Goal: Task Accomplishment & Management: Manage account settings

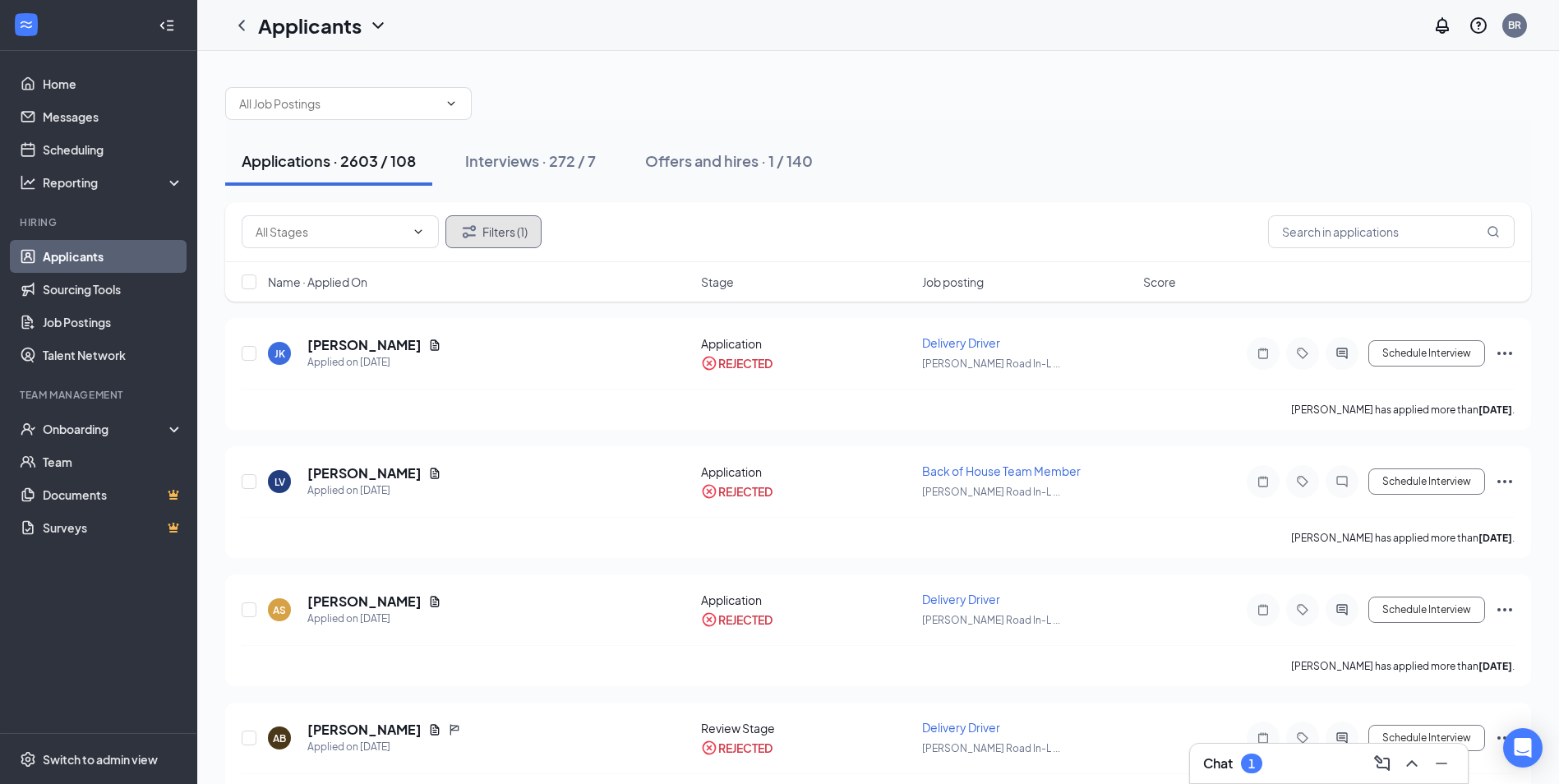
click at [528, 230] on button "Filters (1)" at bounding box center [493, 232] width 96 height 32
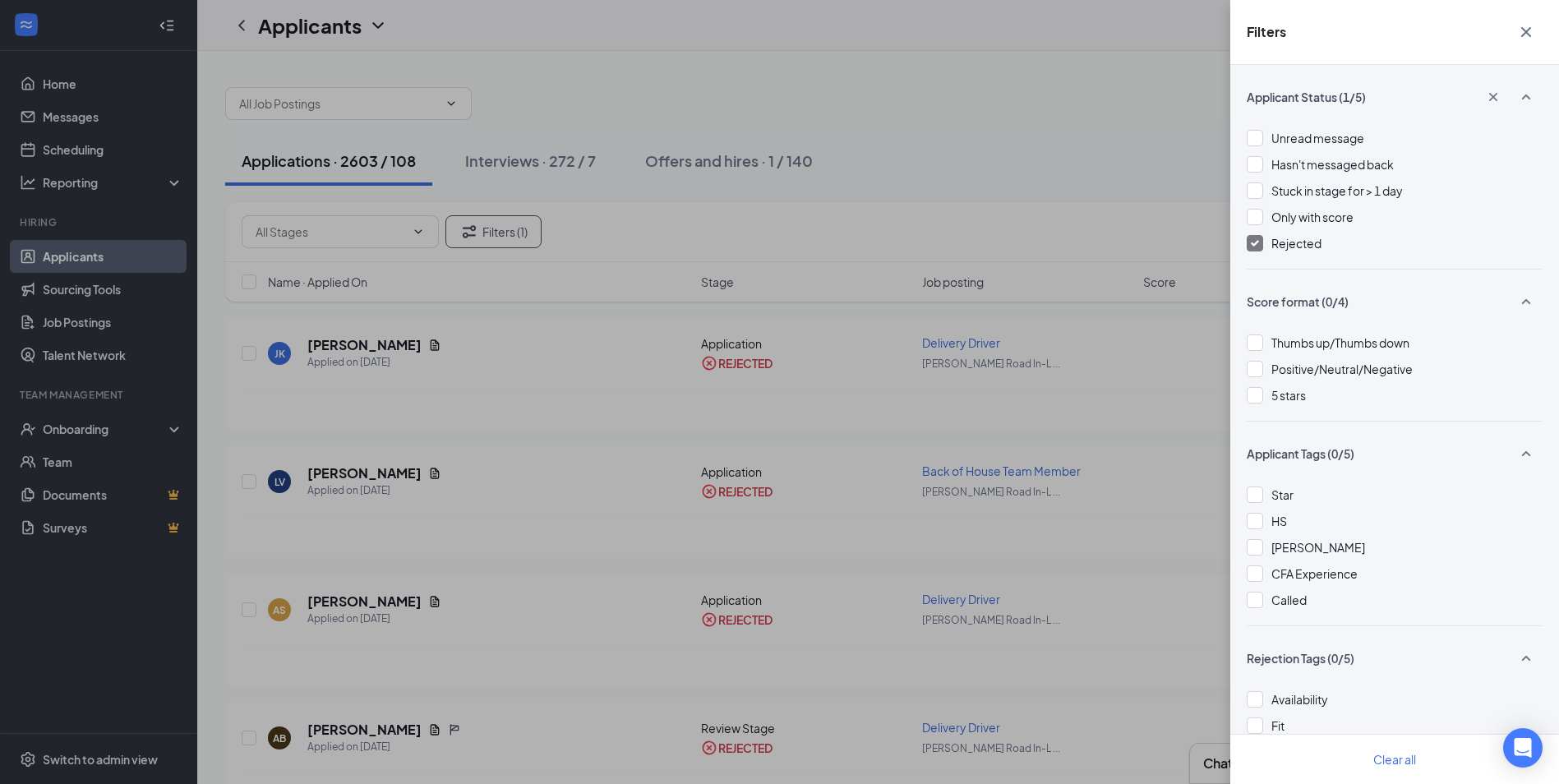
click at [1266, 247] on div "Rejected" at bounding box center [1394, 243] width 296 height 18
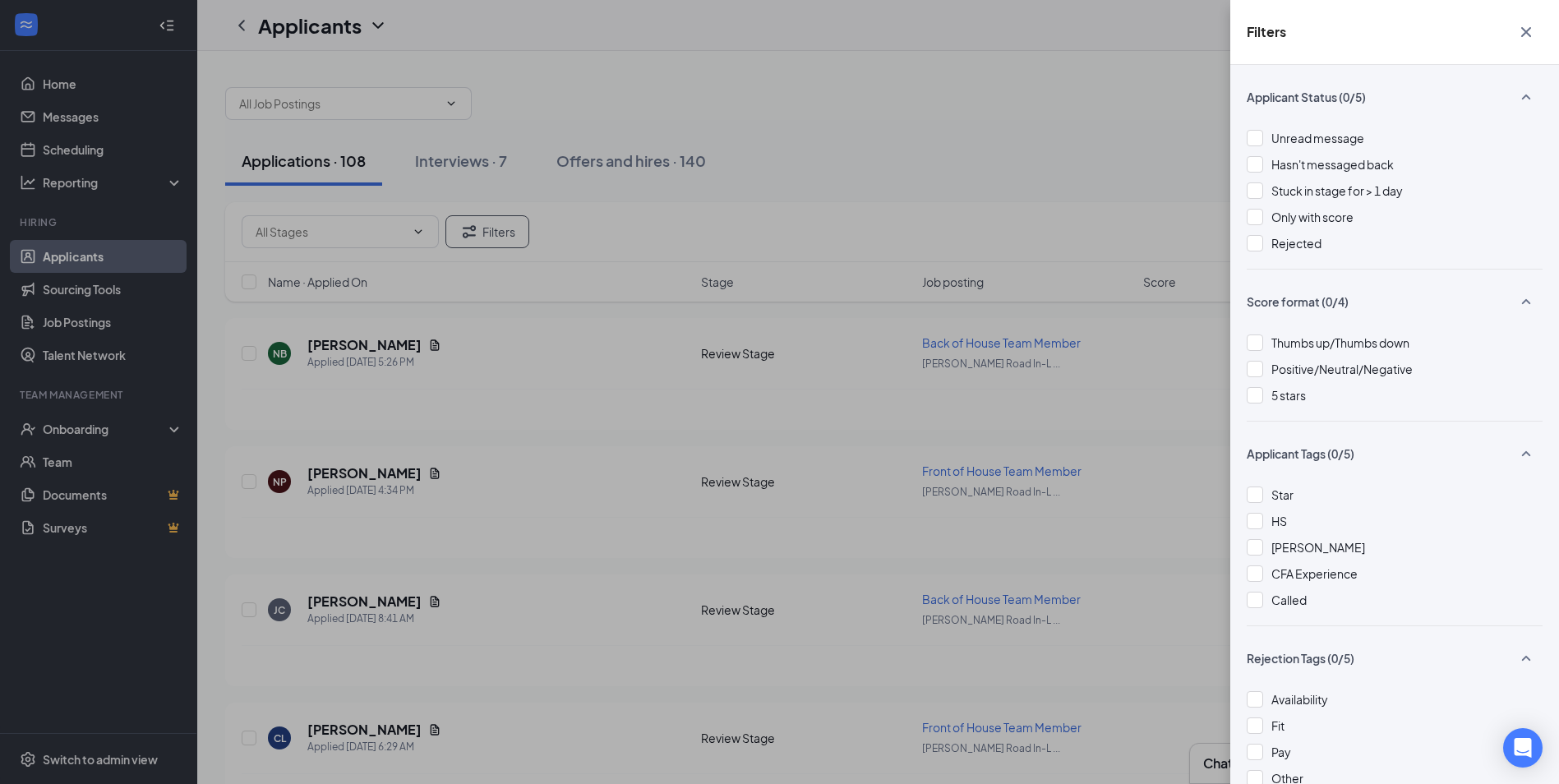
click at [1527, 28] on icon "Cross" at bounding box center [1526, 32] width 20 height 20
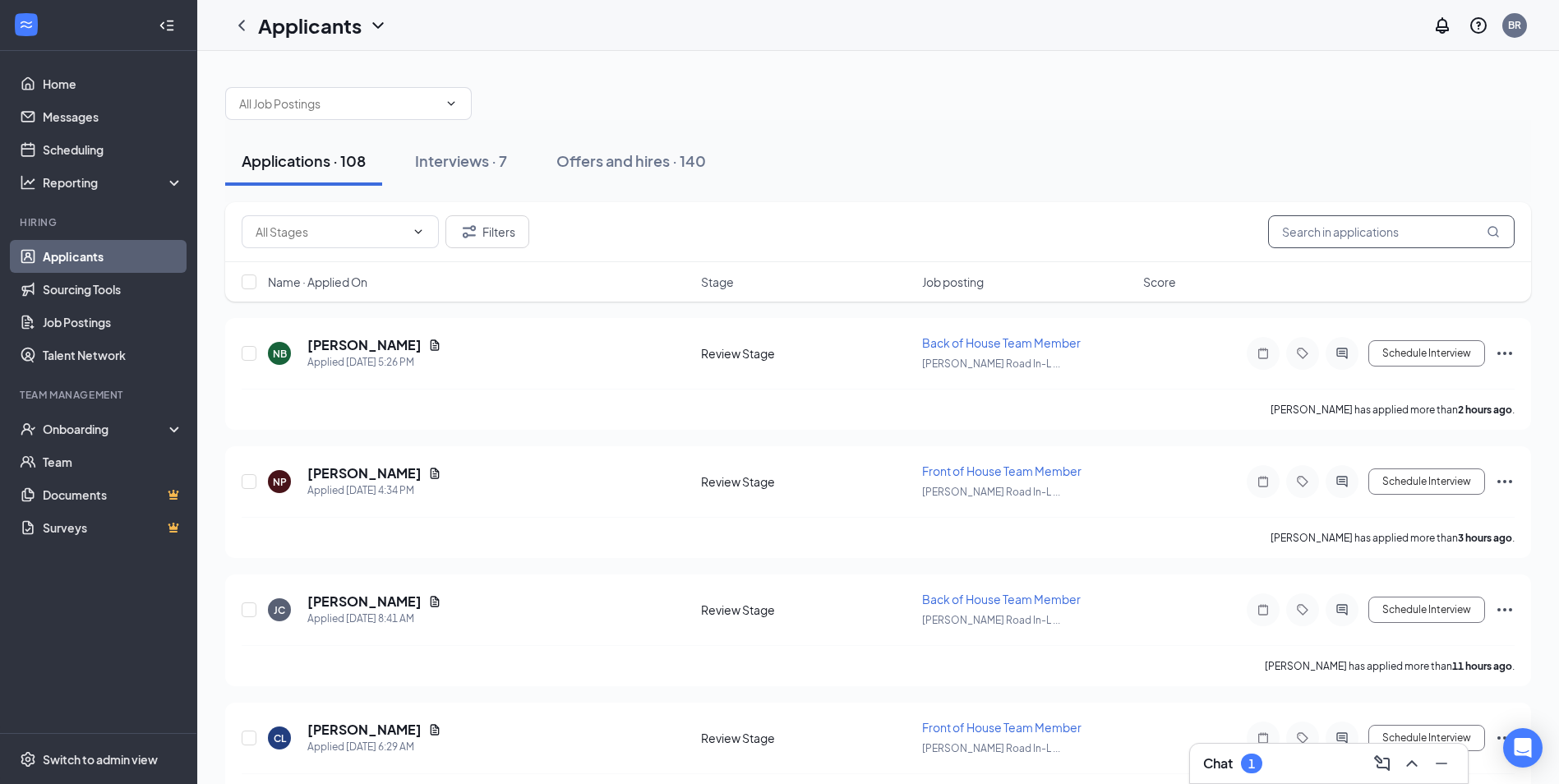
click at [1429, 223] on input "text" at bounding box center [1391, 232] width 247 height 32
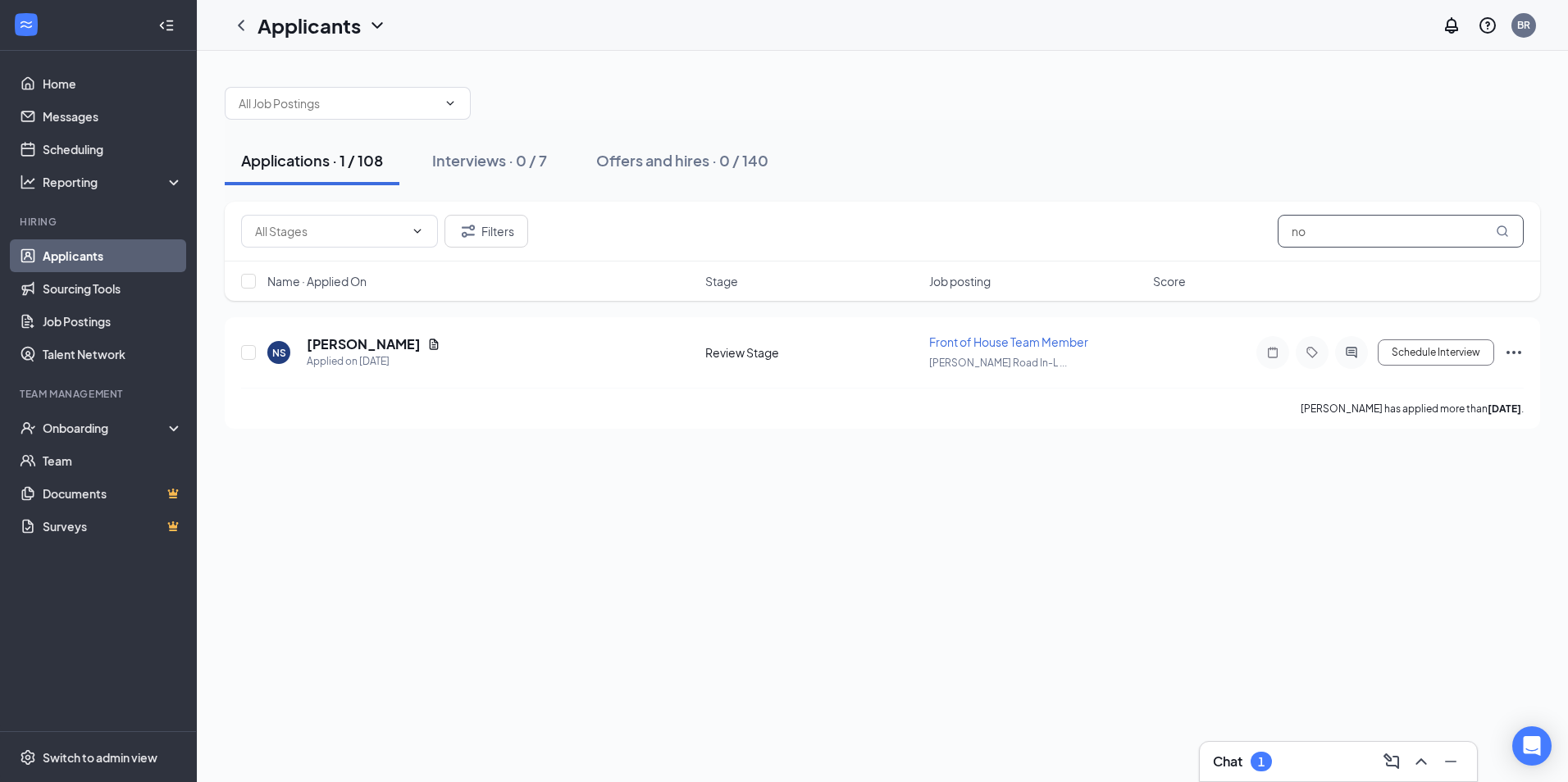
type input "n"
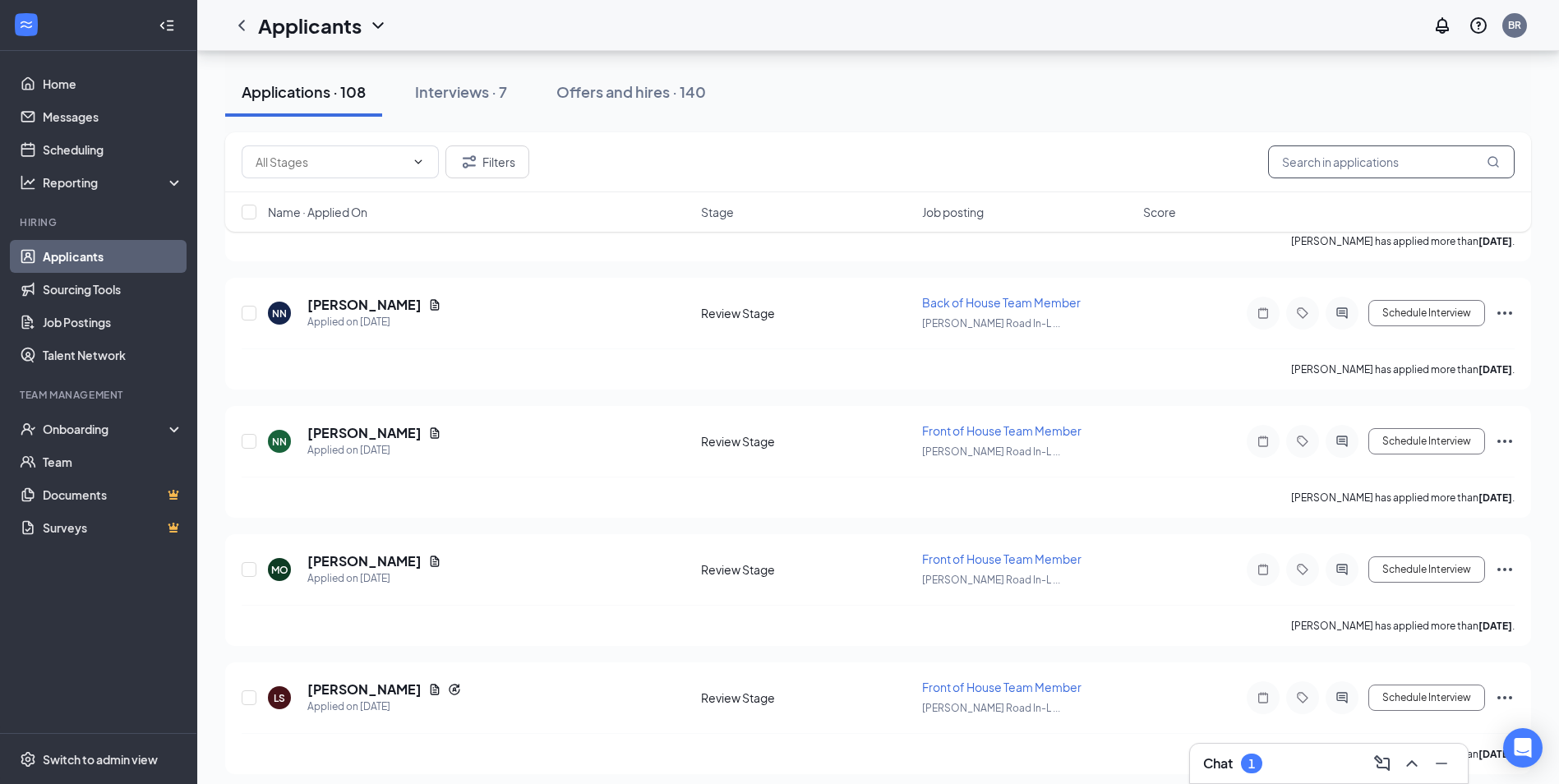
scroll to position [1731, 0]
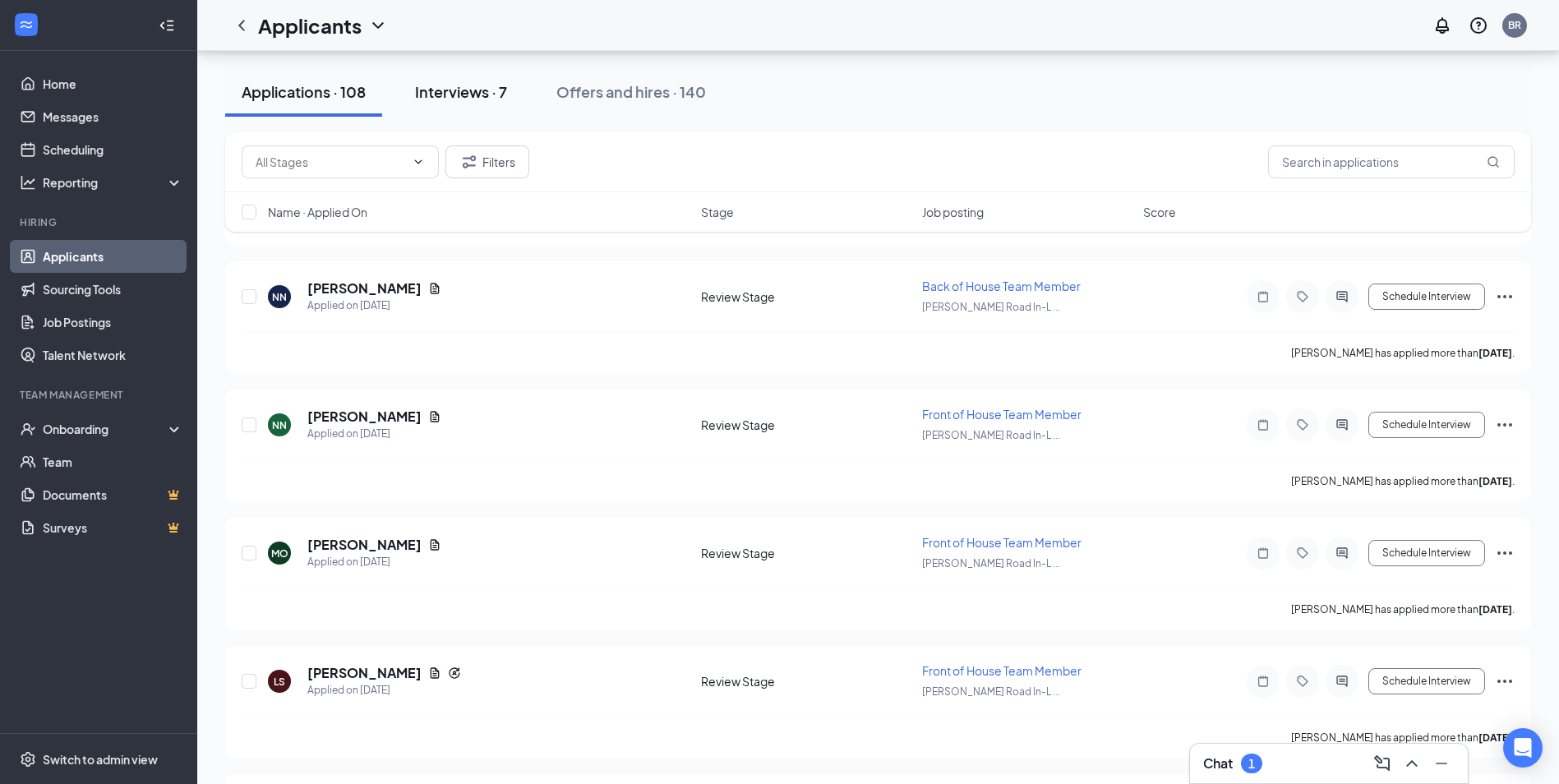
click at [501, 107] on button "Interviews · 7" at bounding box center [460, 92] width 125 height 50
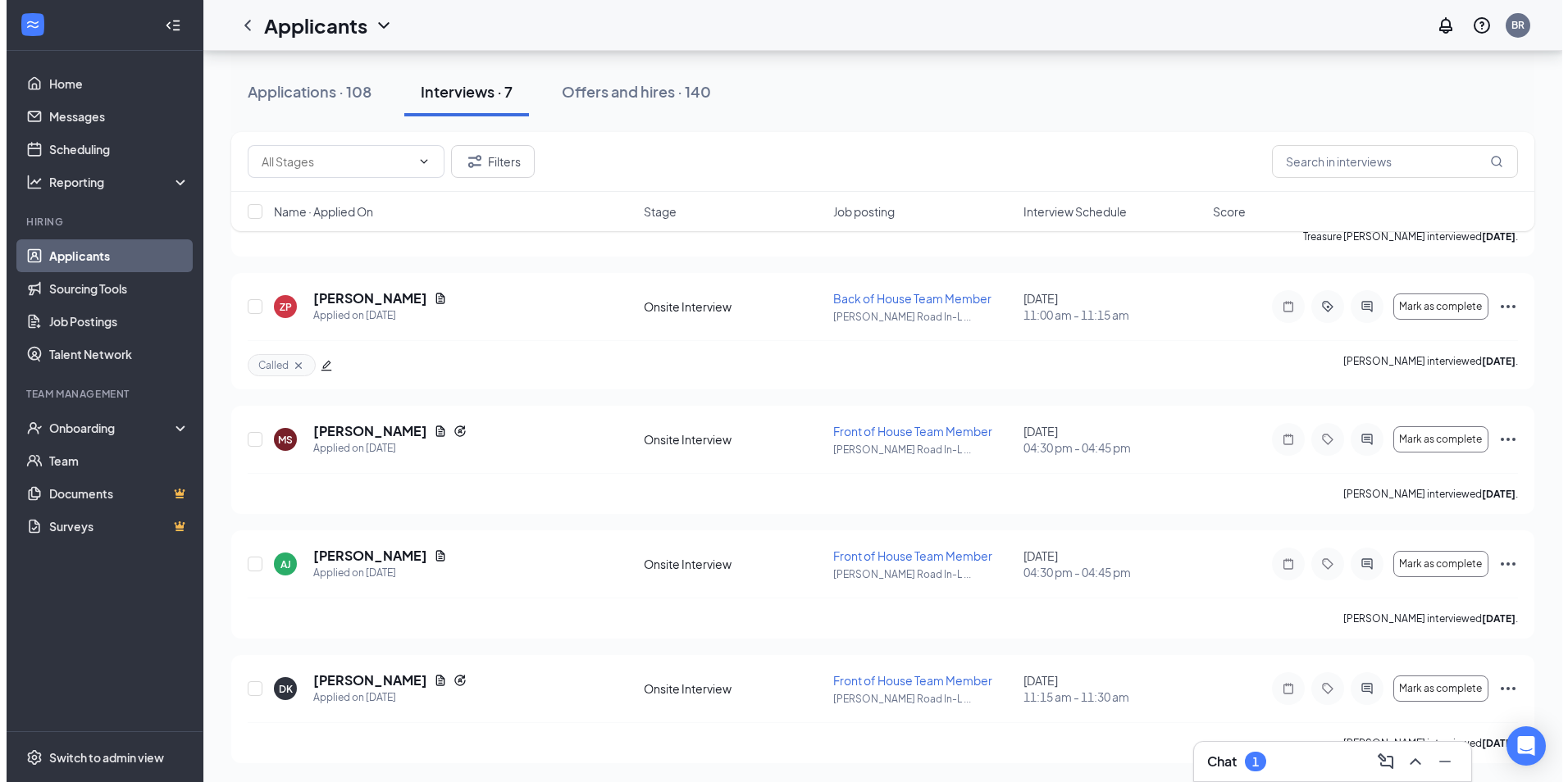
scroll to position [419, 0]
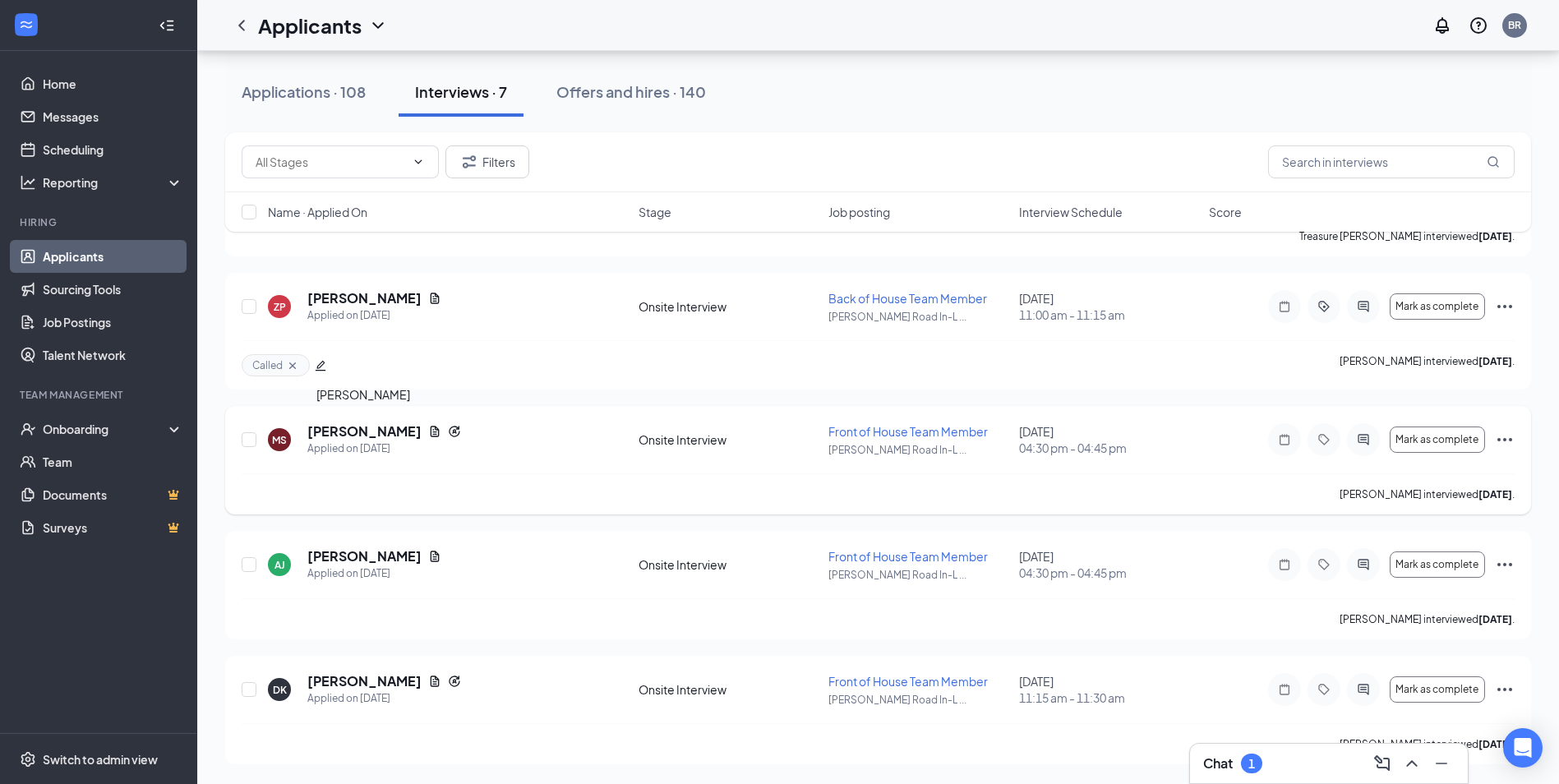
click at [390, 429] on h5 "[PERSON_NAME]" at bounding box center [364, 432] width 114 height 18
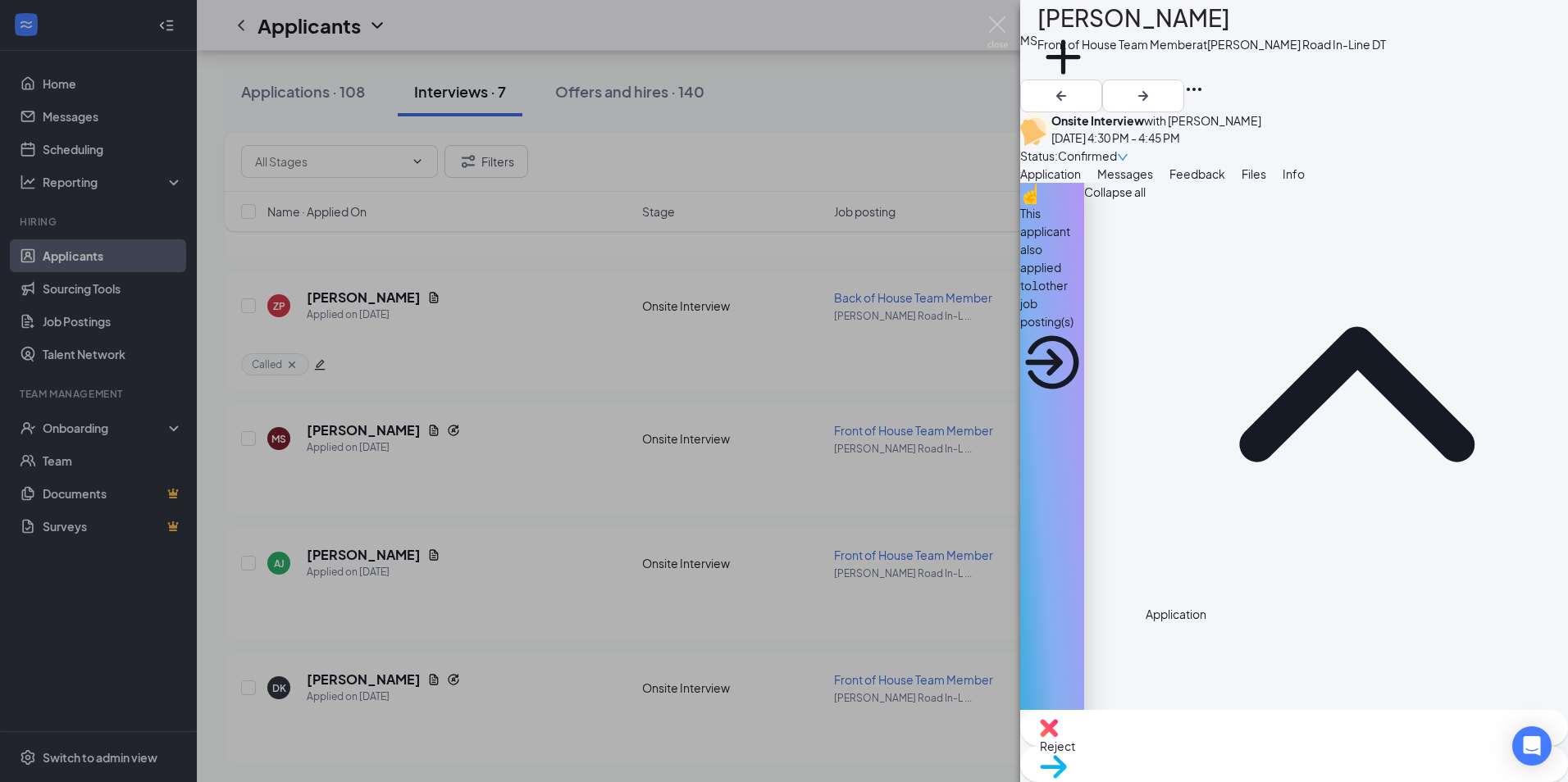
click at [1372, 755] on span "Move to stage" at bounding box center [1293, 787] width 508 height 18
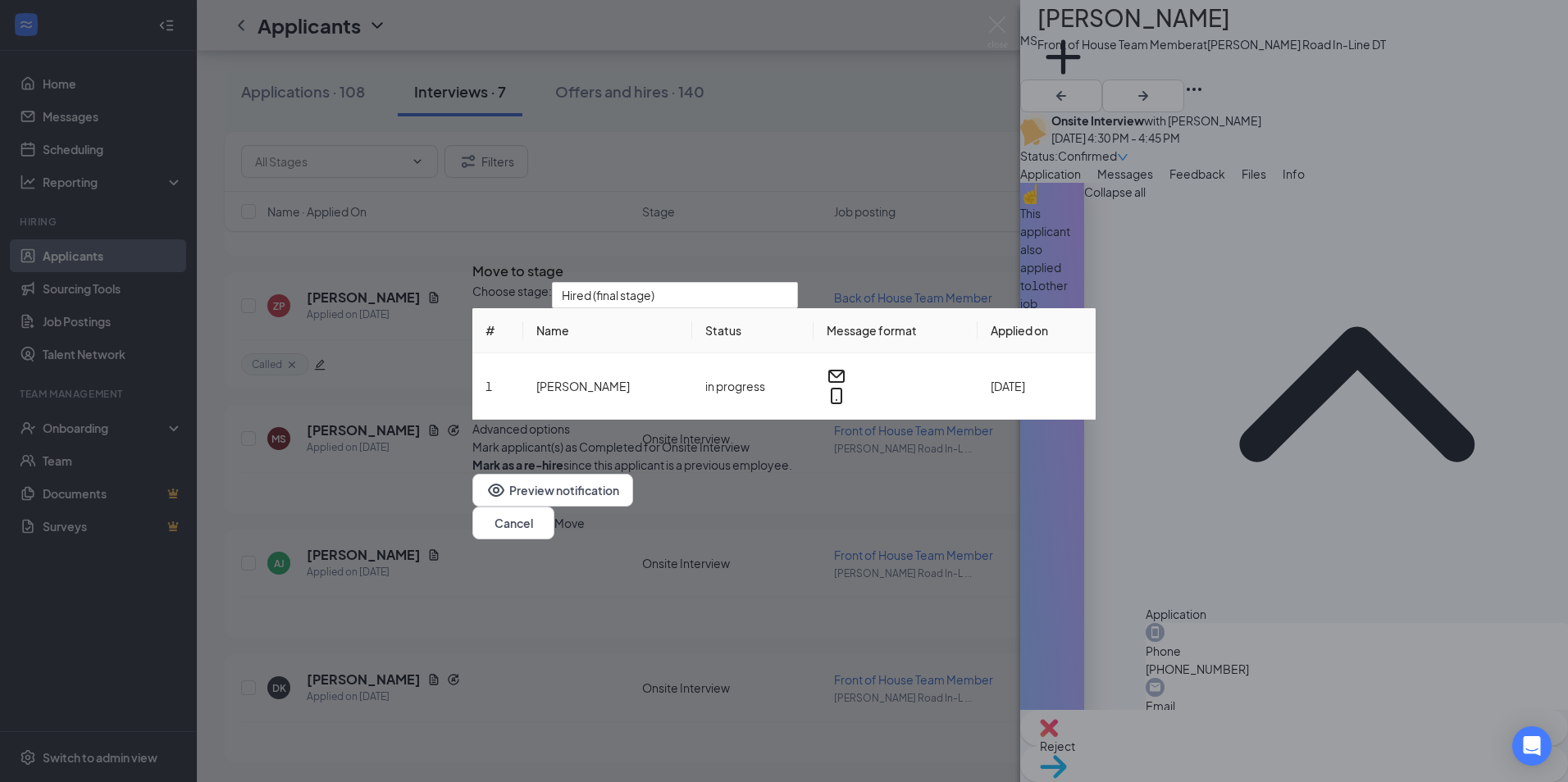
click at [584, 532] on button "Move" at bounding box center [569, 523] width 31 height 18
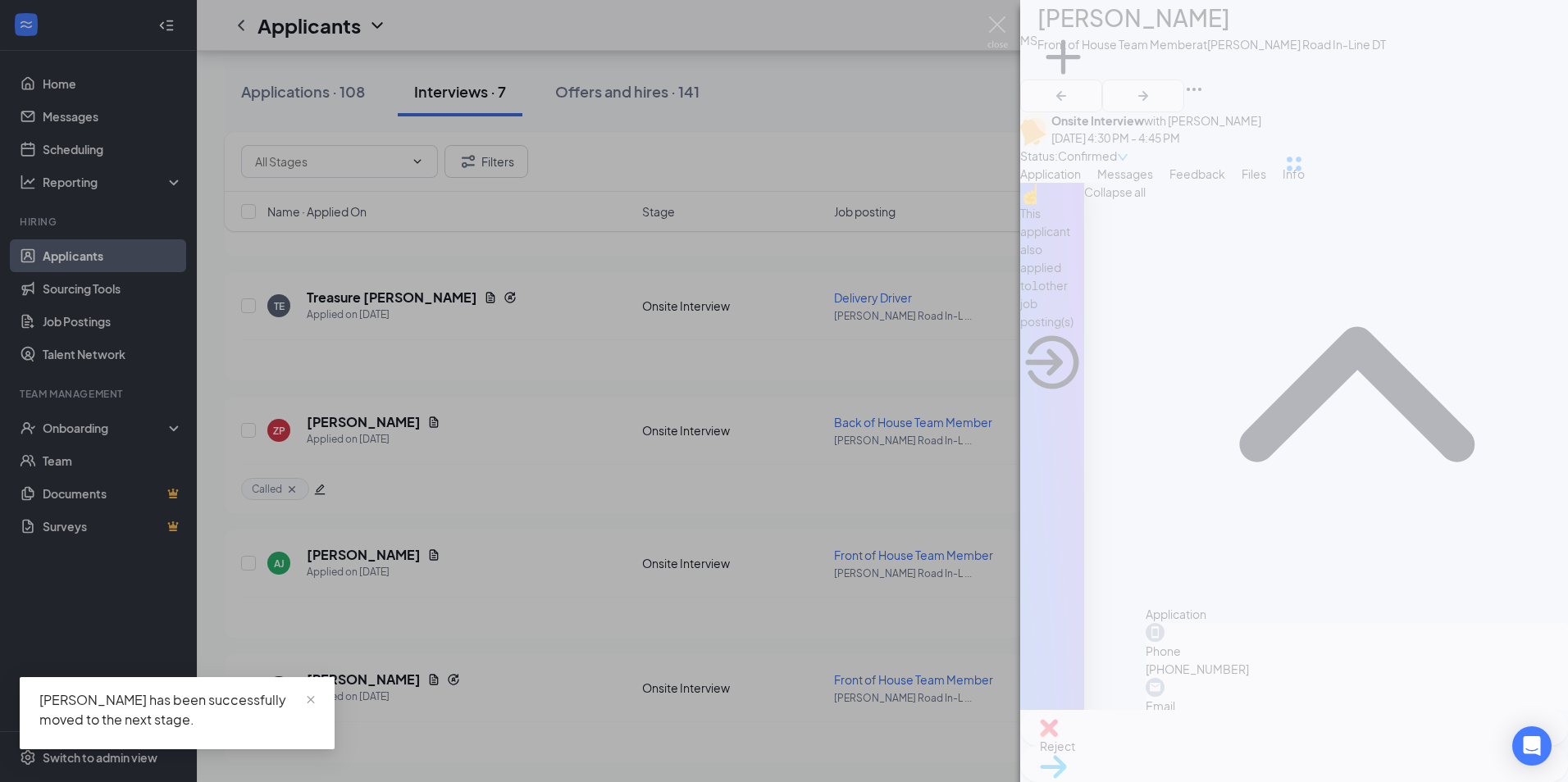
scroll to position [294, 0]
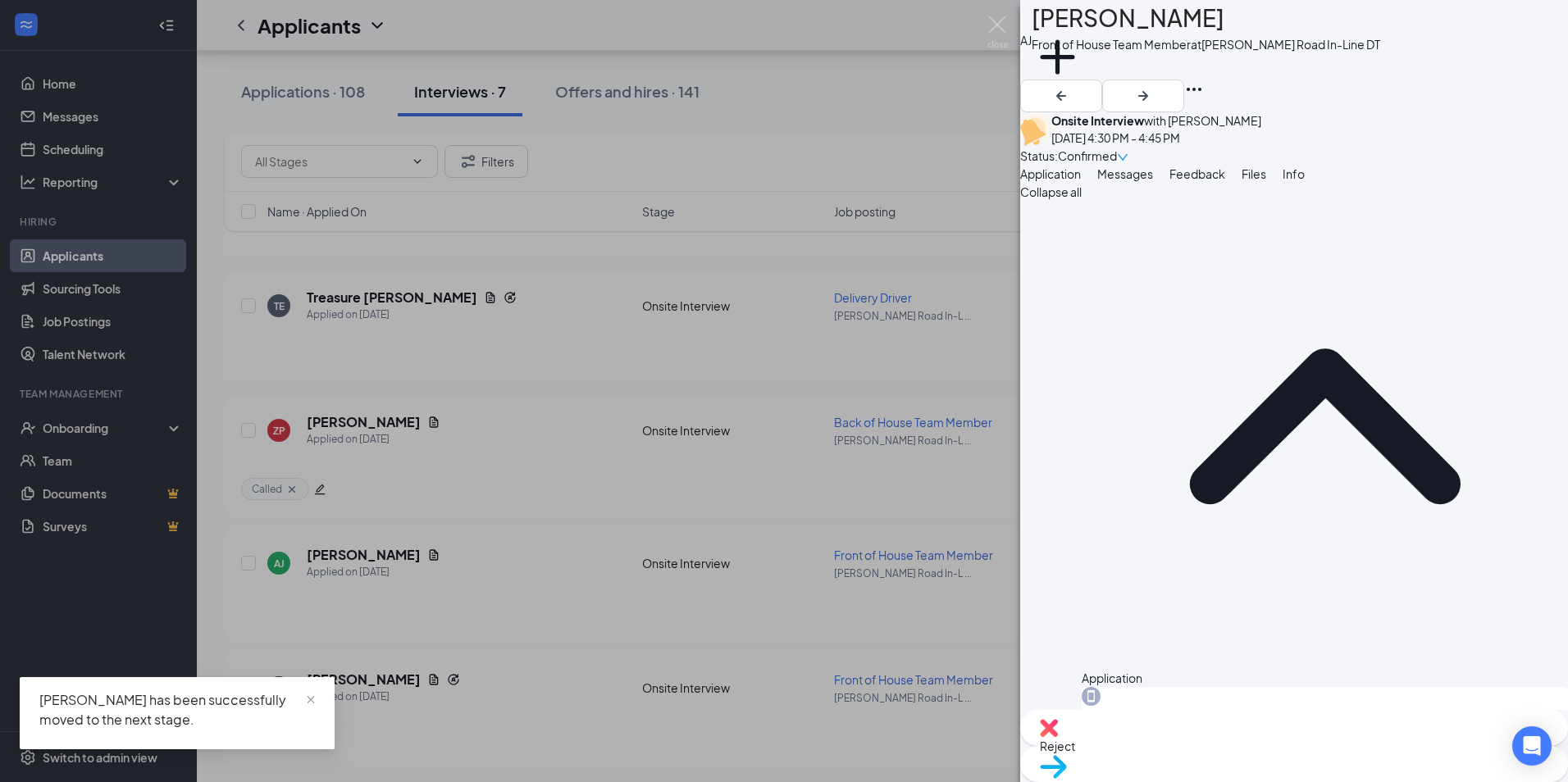
click at [1330, 755] on span "Move to stage" at bounding box center [1293, 787] width 508 height 18
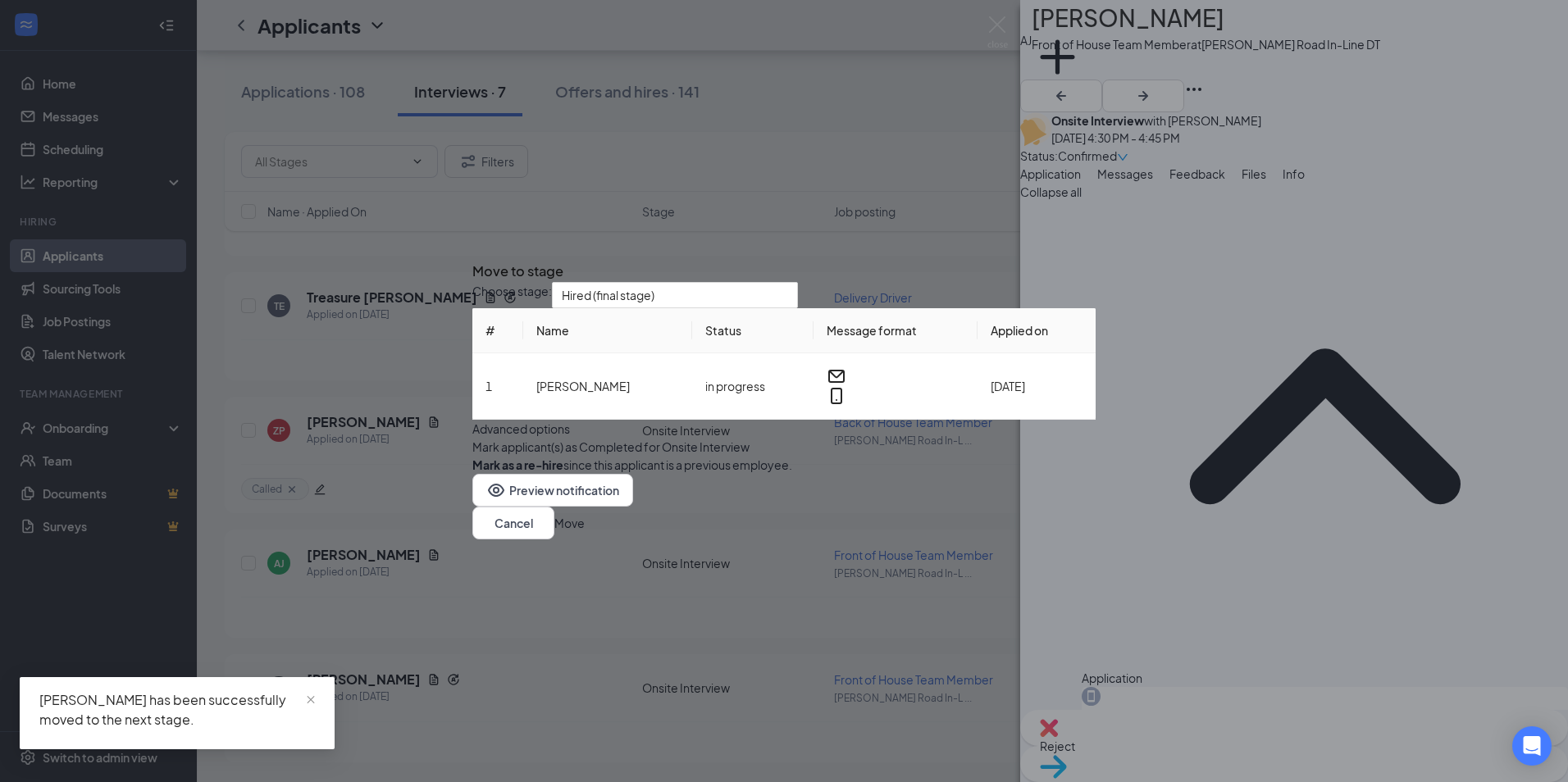
click at [584, 532] on button "Move" at bounding box center [569, 523] width 31 height 18
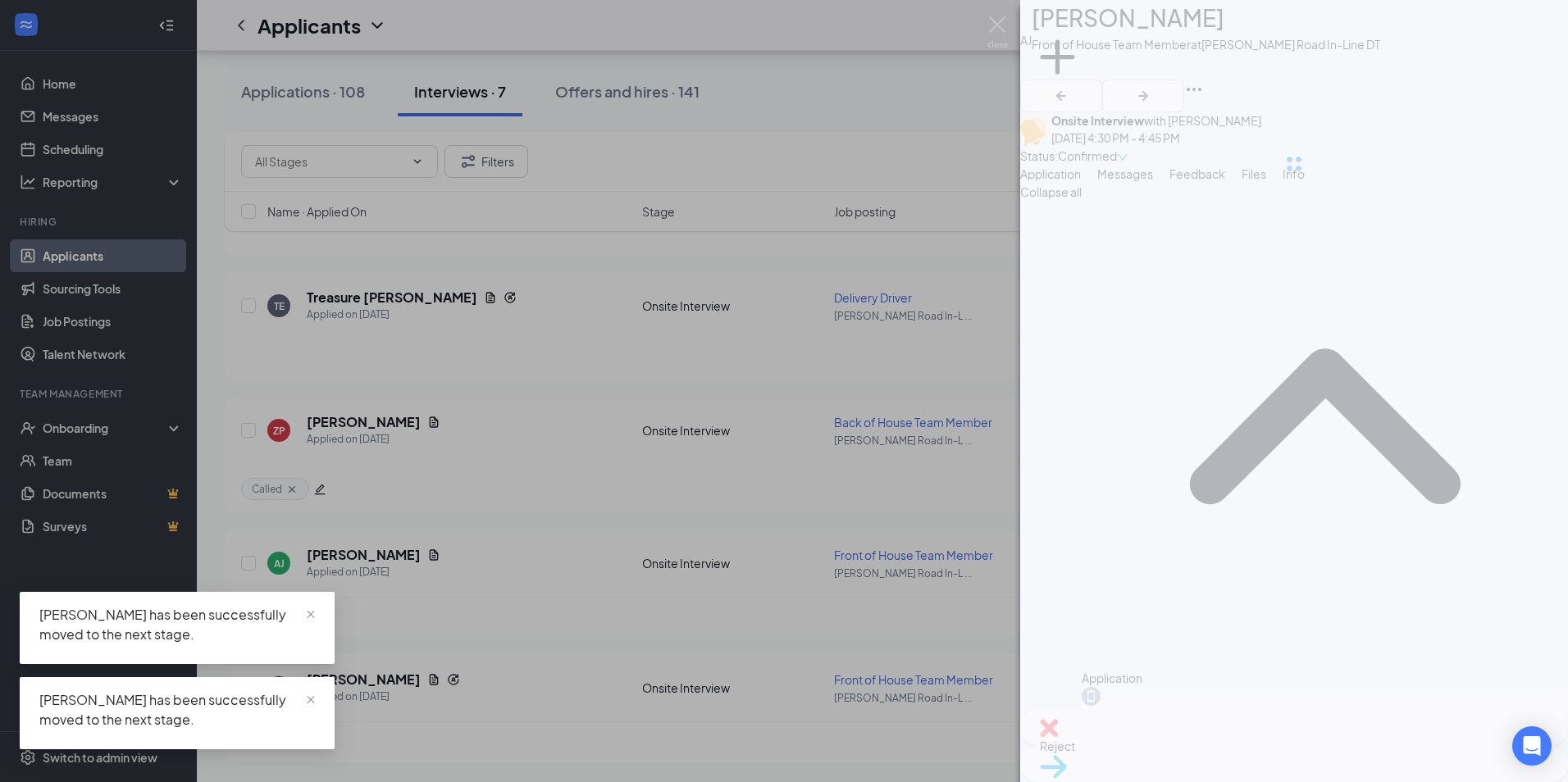
scroll to position [170, 0]
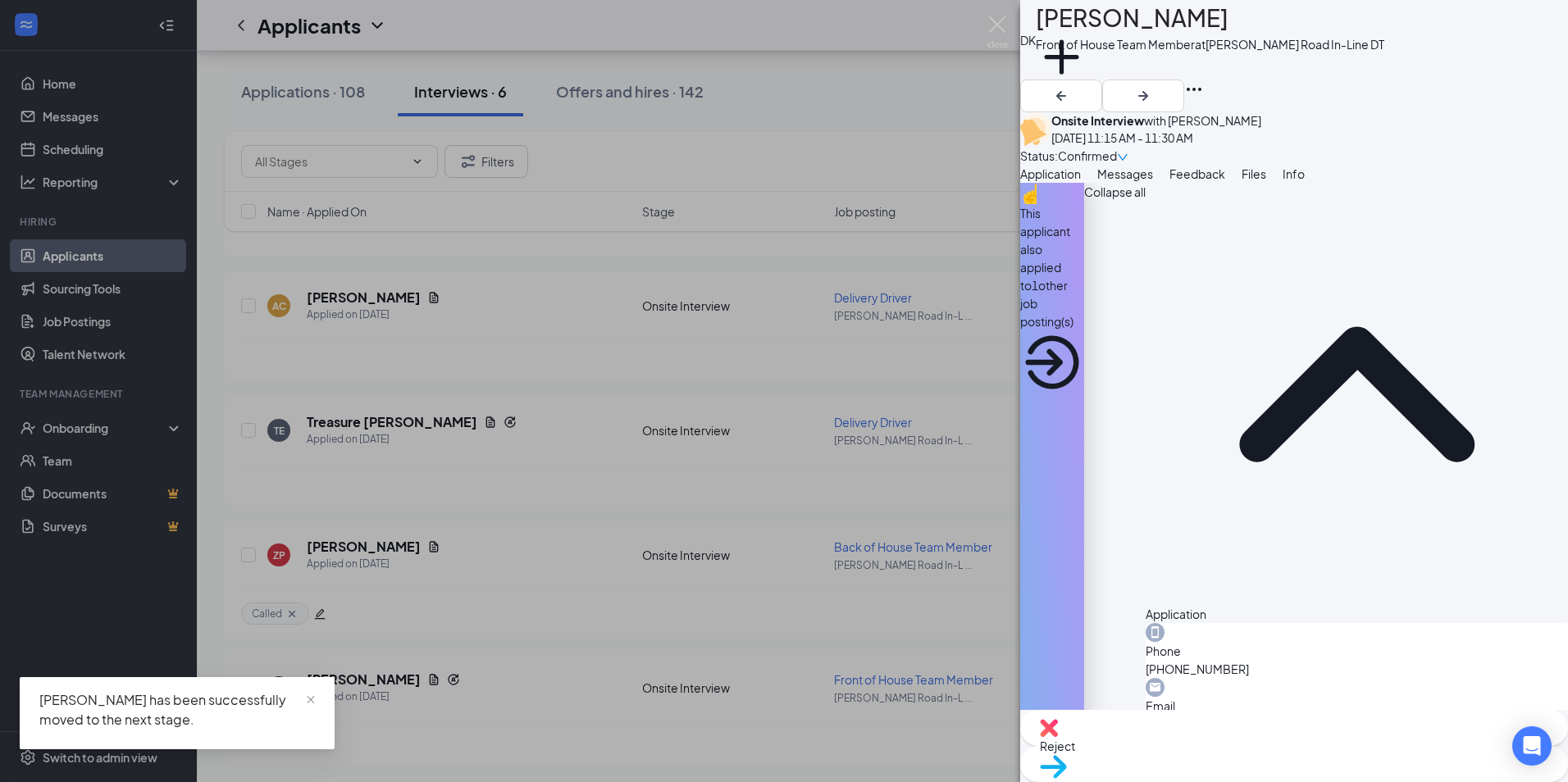
click at [1369, 746] on div "Move to stage" at bounding box center [1293, 764] width 548 height 36
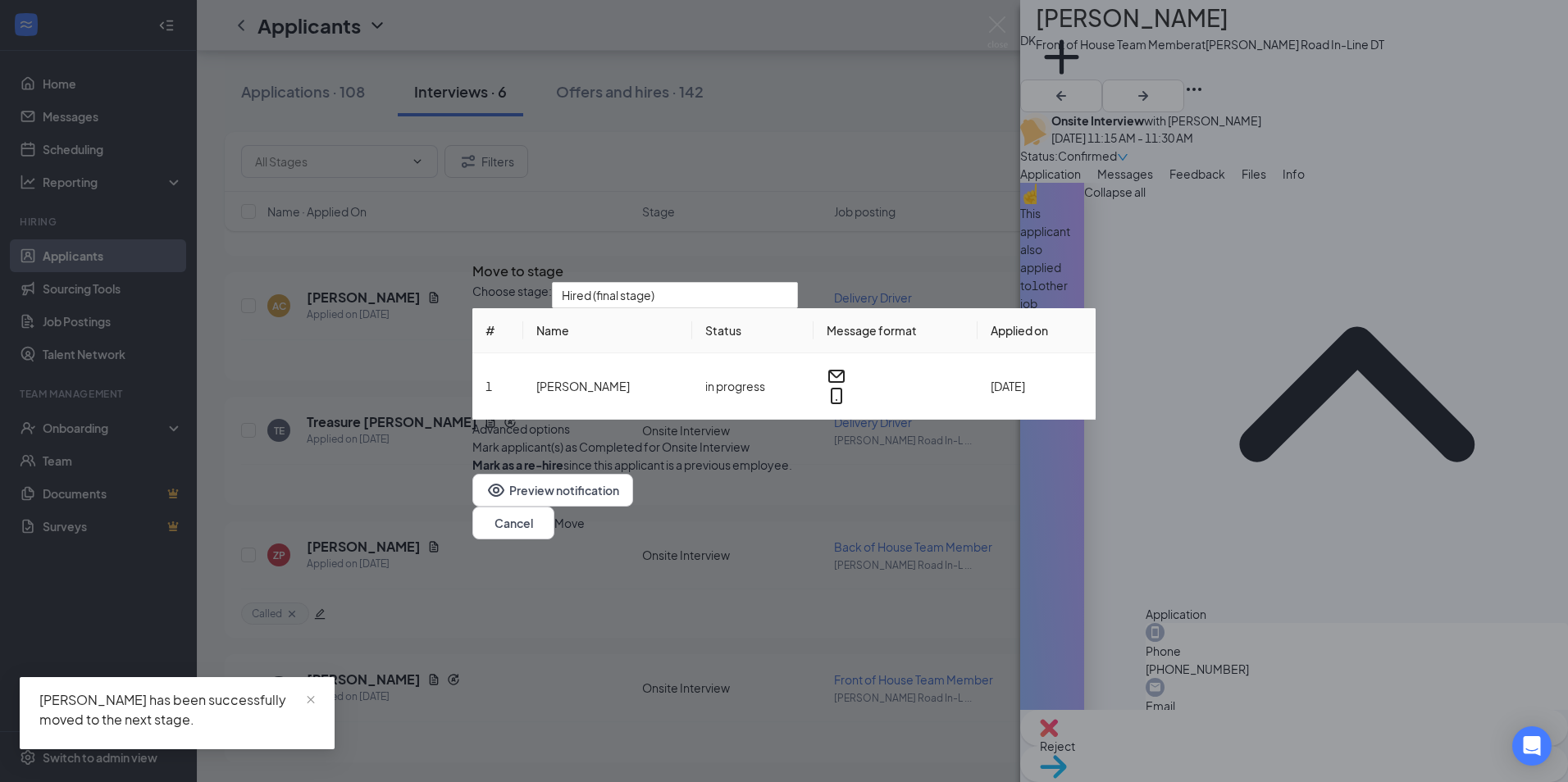
click at [584, 532] on button "Move" at bounding box center [569, 523] width 31 height 18
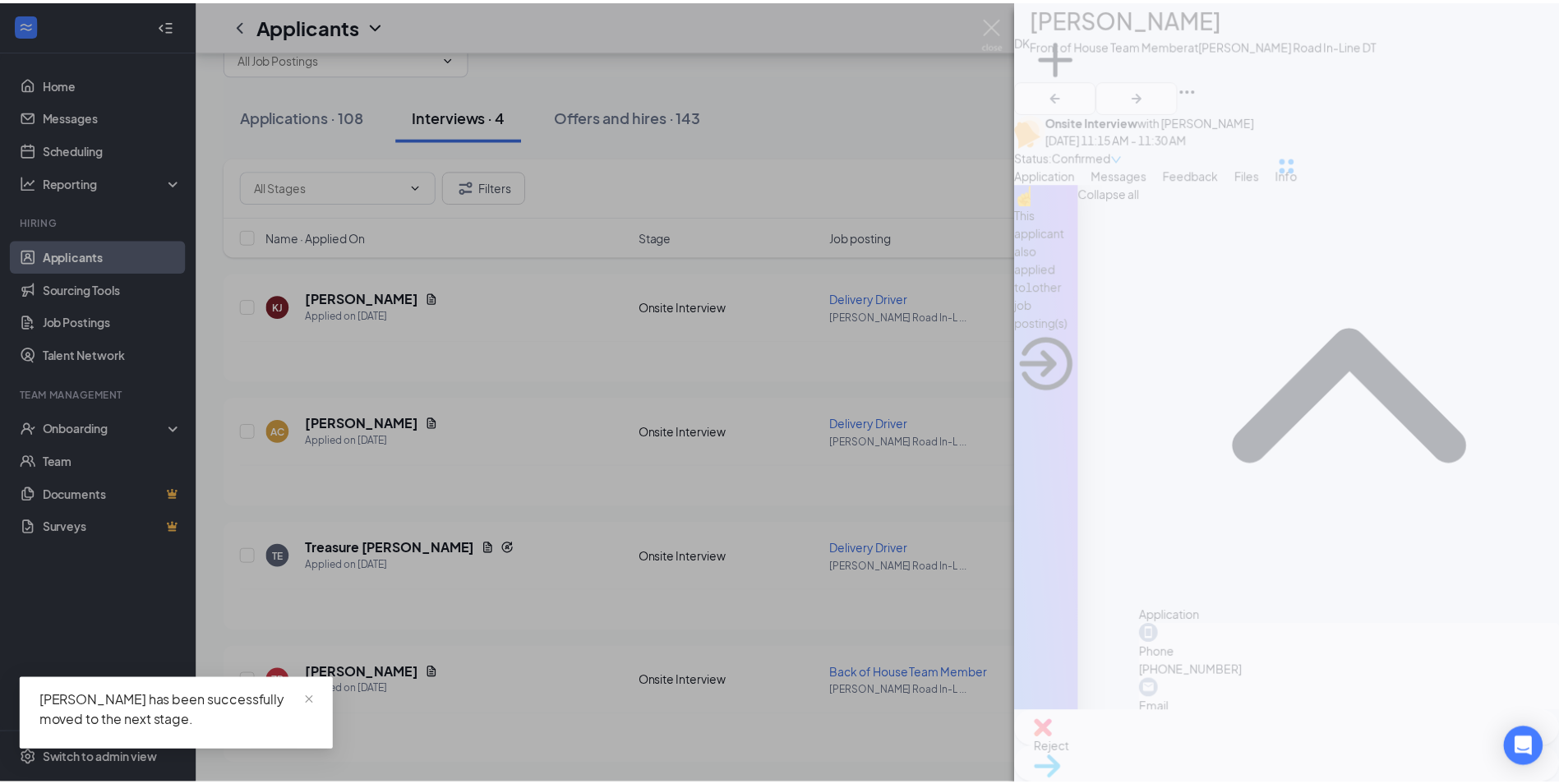
scroll to position [45, 0]
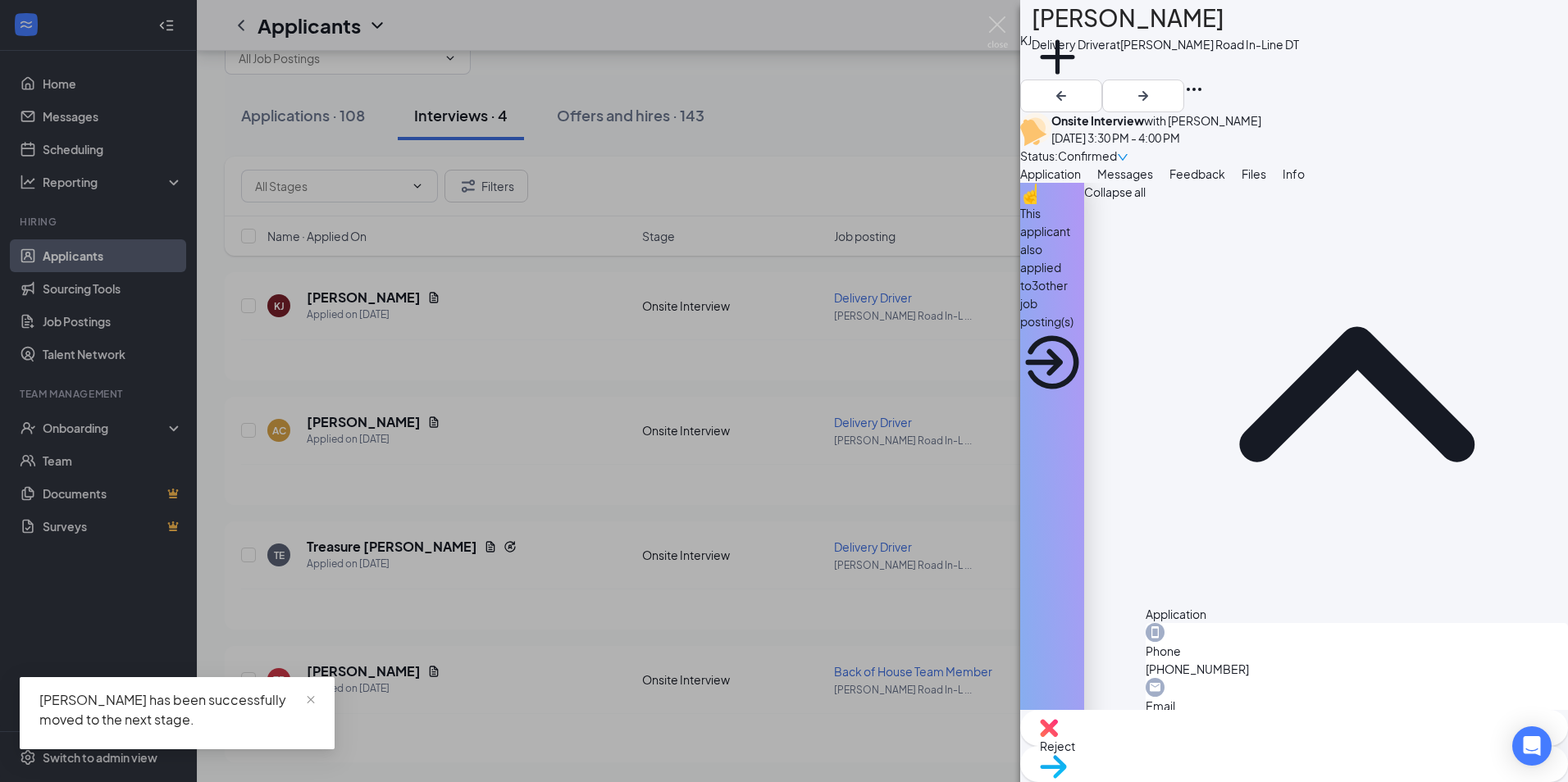
click at [1211, 749] on span "Reject" at bounding box center [1293, 746] width 508 height 18
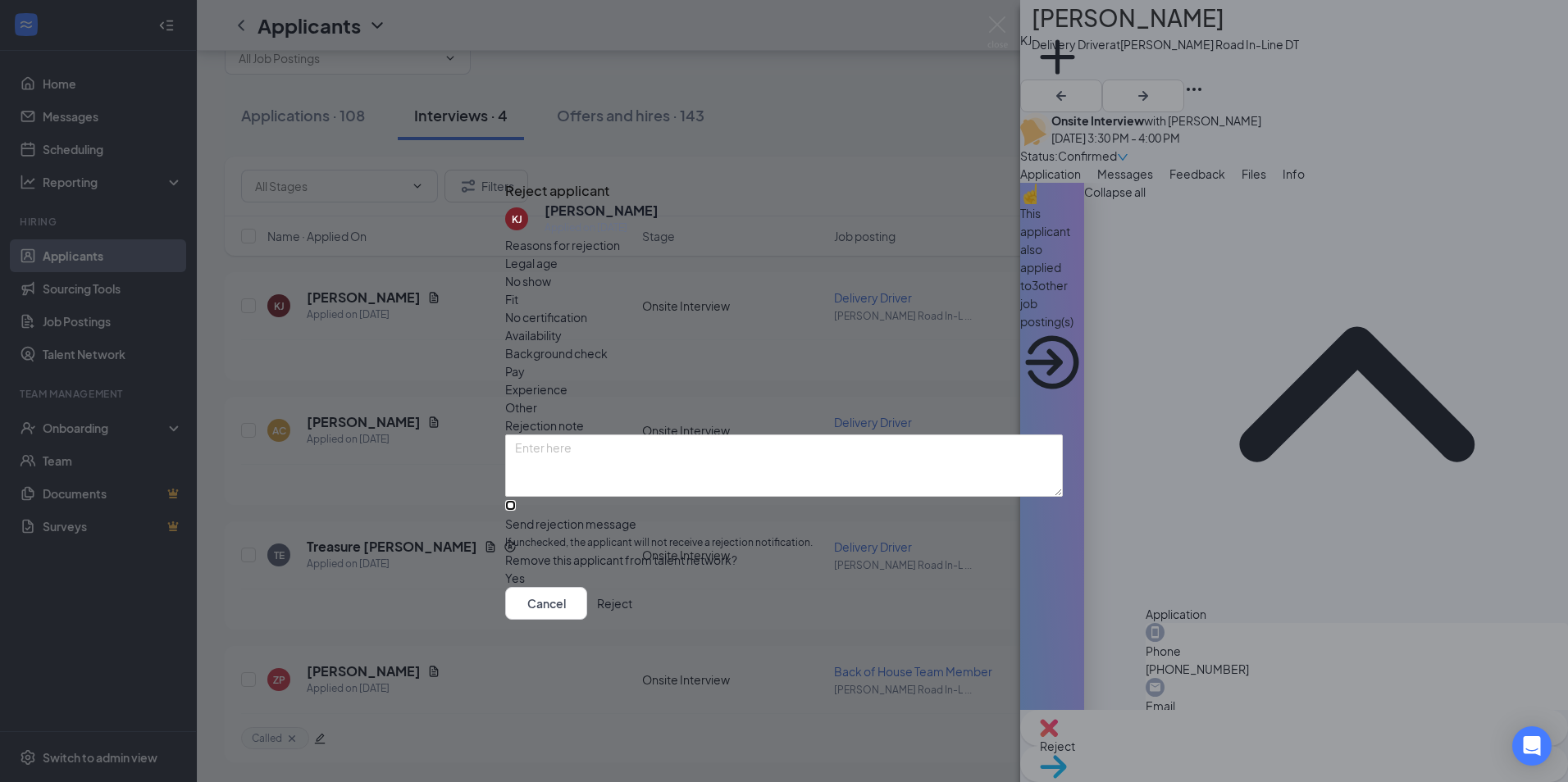
click at [516, 500] on input "Send rejection message If unchecked, the applicant will not receive a rejection…" at bounding box center [511, 505] width 11 height 11
checkbox input "true"
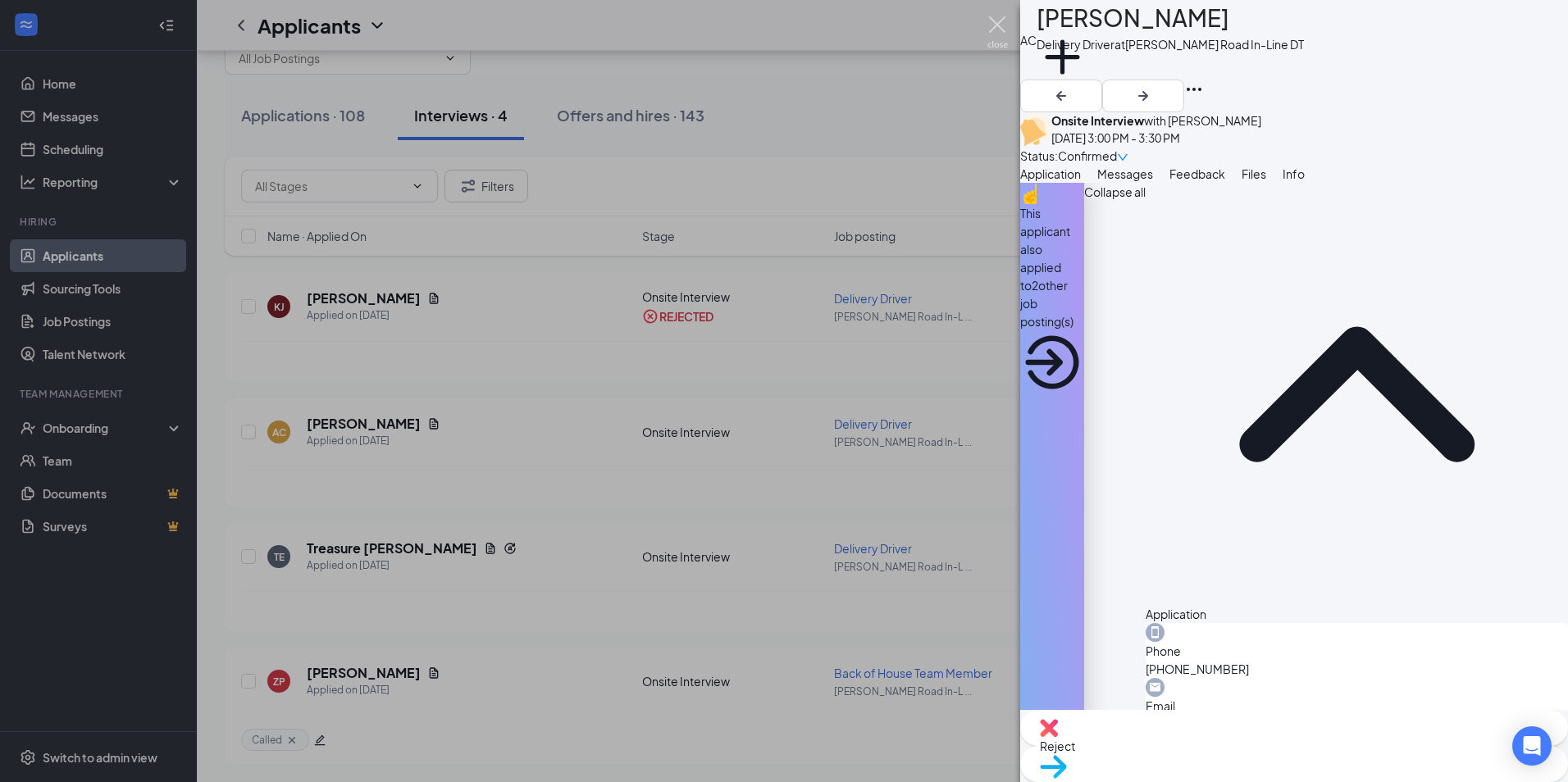
drag, startPoint x: 1006, startPoint y: 26, endPoint x: 1011, endPoint y: 44, distance: 18.7
click at [1006, 25] on img at bounding box center [997, 32] width 21 height 32
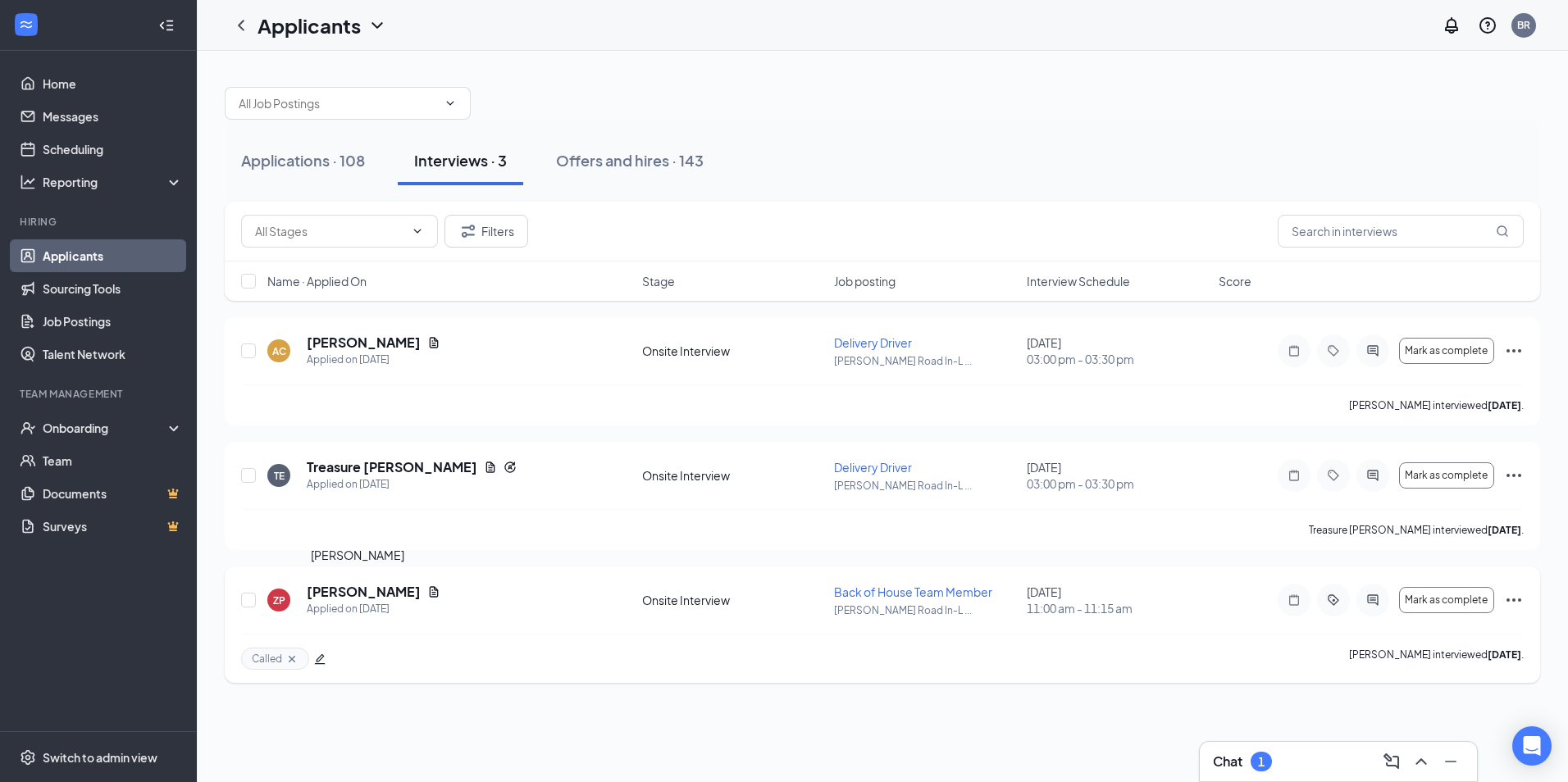
click at [342, 591] on h5 "[PERSON_NAME]" at bounding box center [363, 591] width 114 height 18
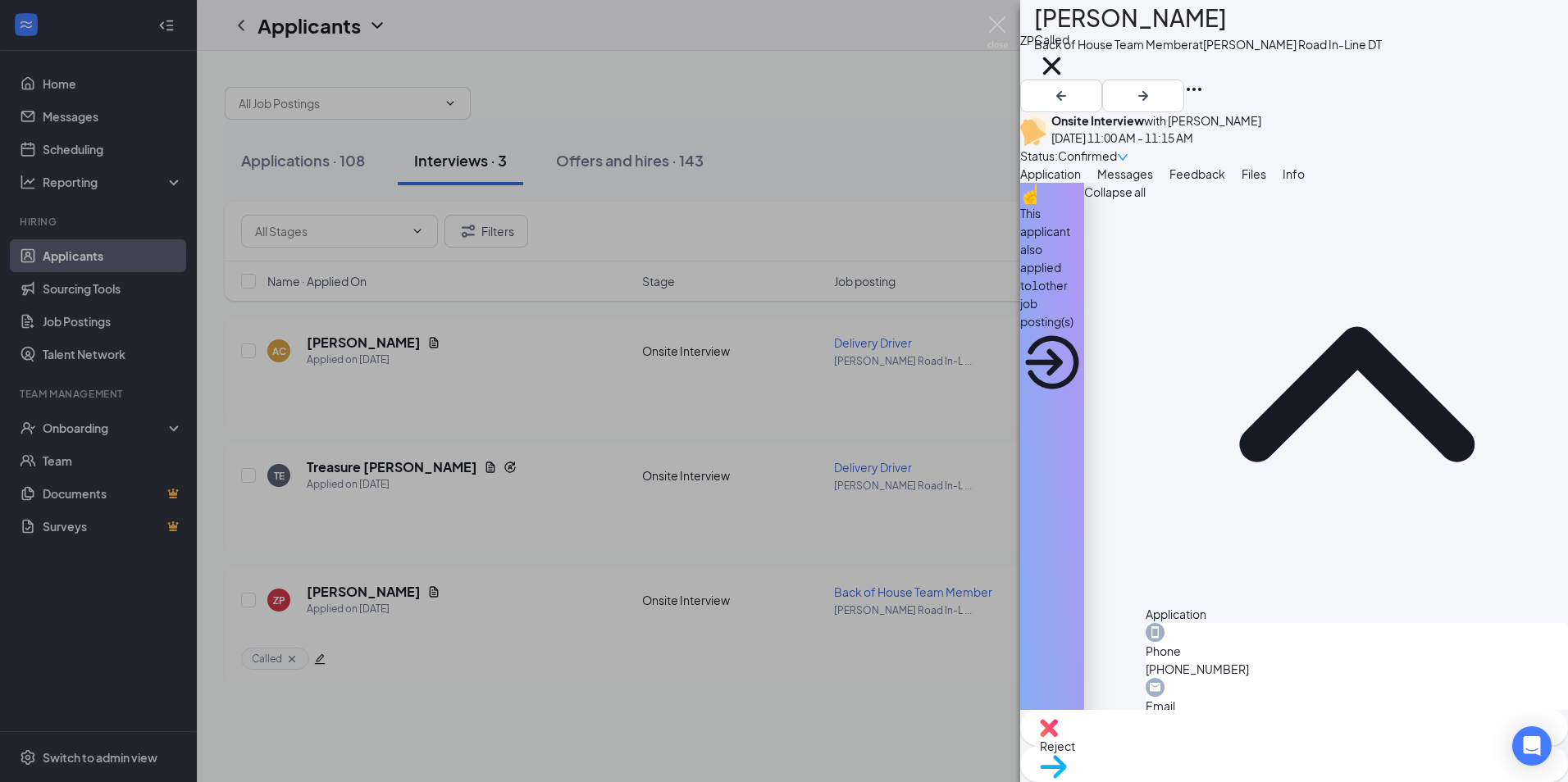
click at [1201, 745] on span "Reject" at bounding box center [1293, 746] width 508 height 18
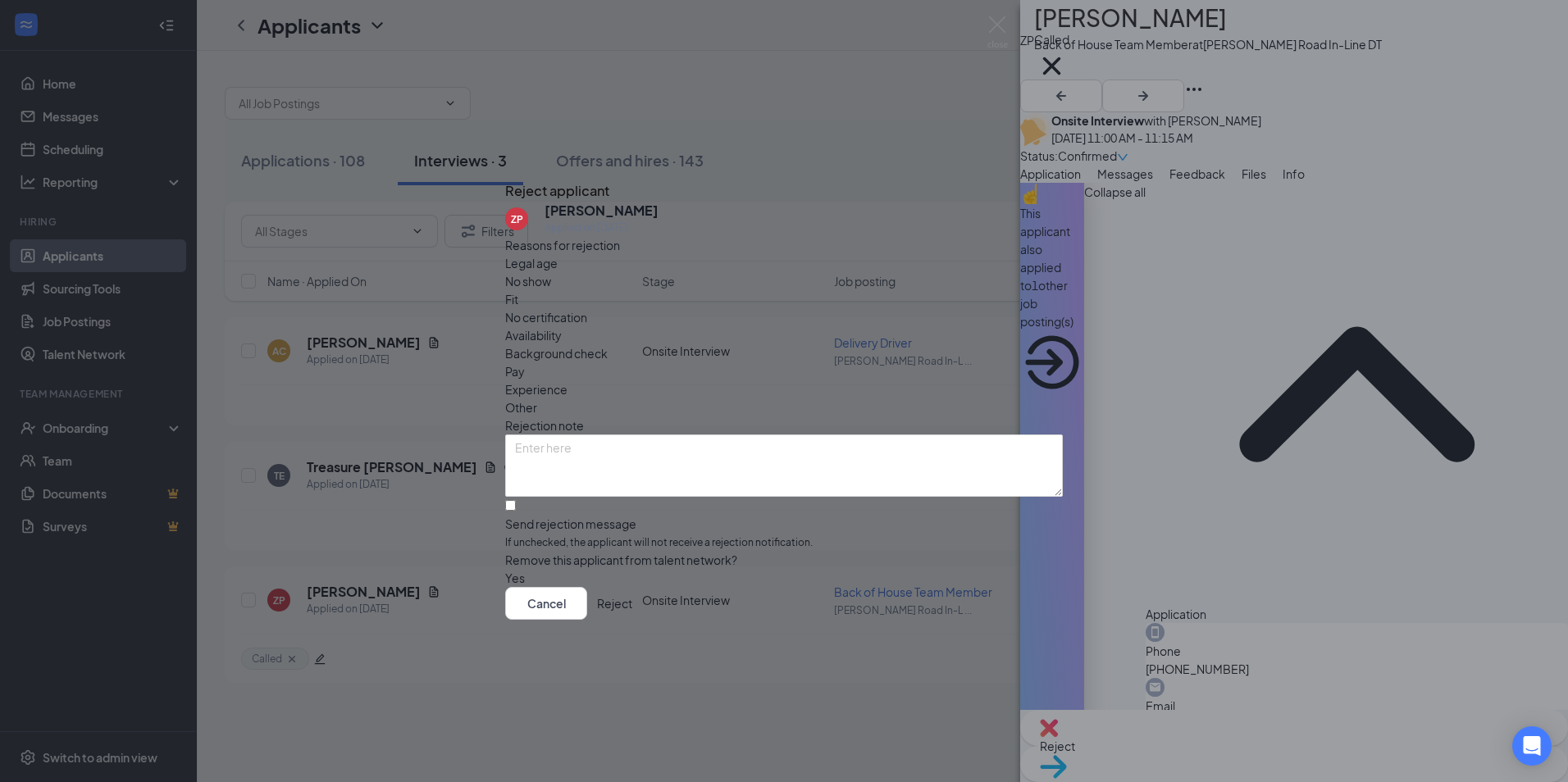
click at [632, 619] on button "Reject" at bounding box center [614, 603] width 35 height 32
